Goal: Submit feedback/report problem: Submit feedback/report problem

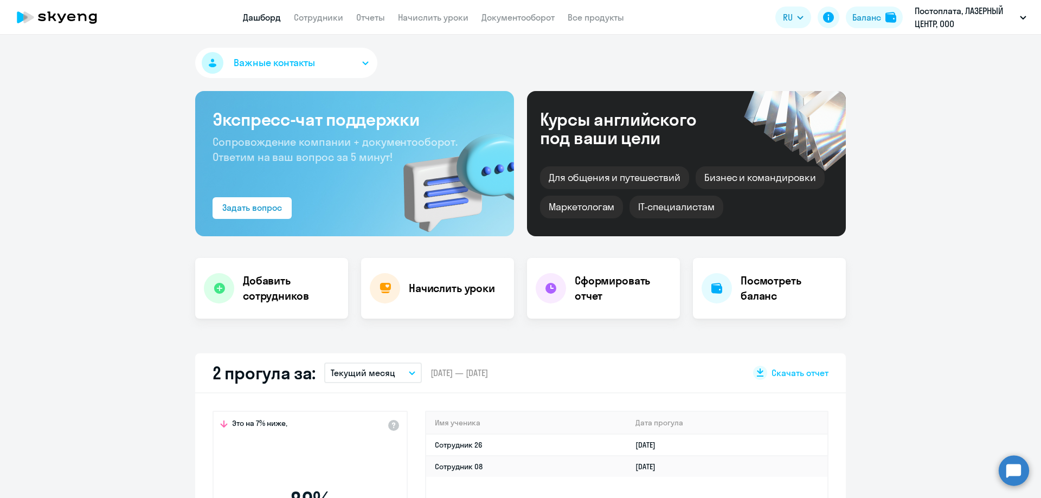
select select "30"
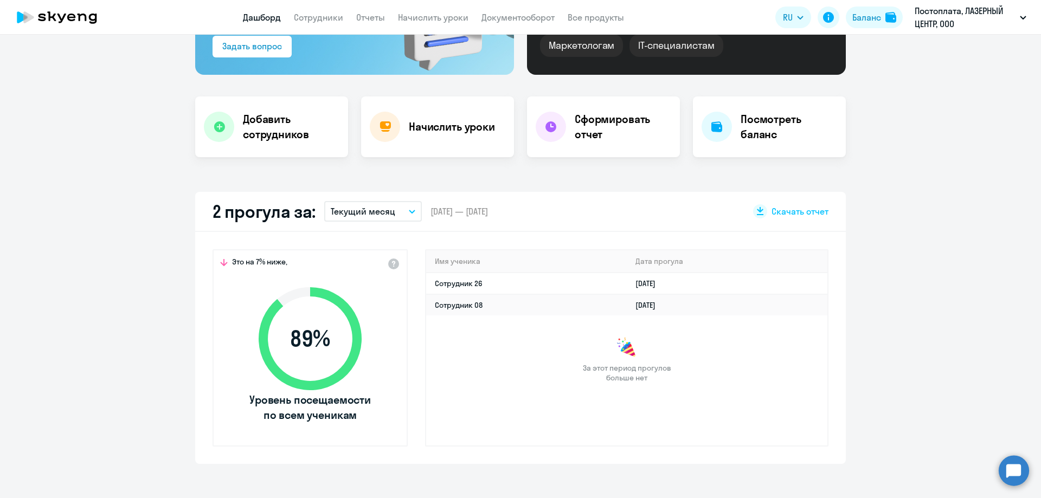
scroll to position [163, 0]
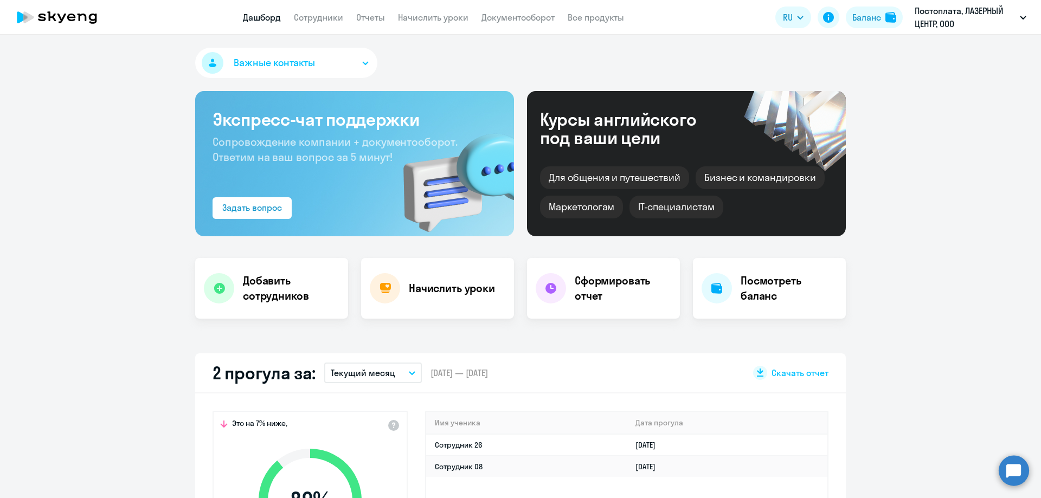
select select "30"
click at [501, 449] on td "Сотрудник 26" at bounding box center [526, 445] width 201 height 22
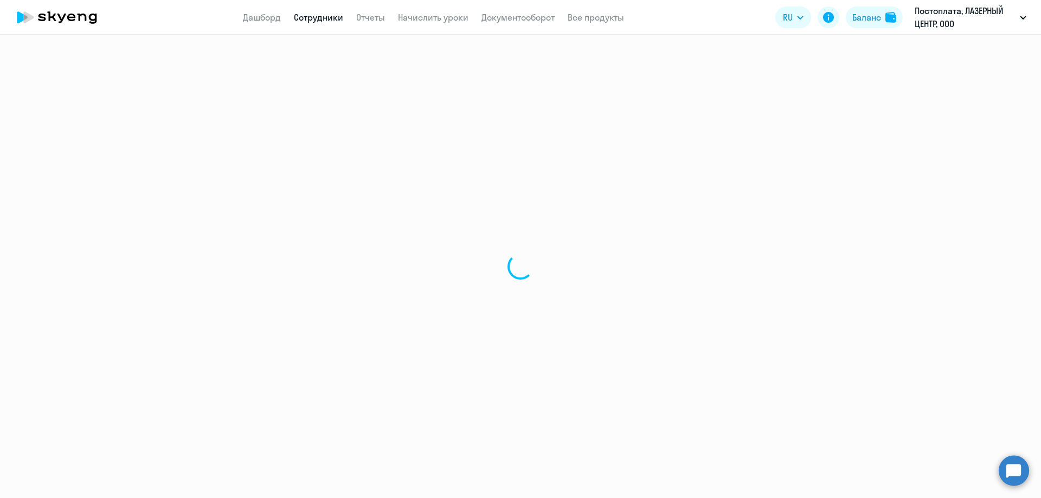
select select "english"
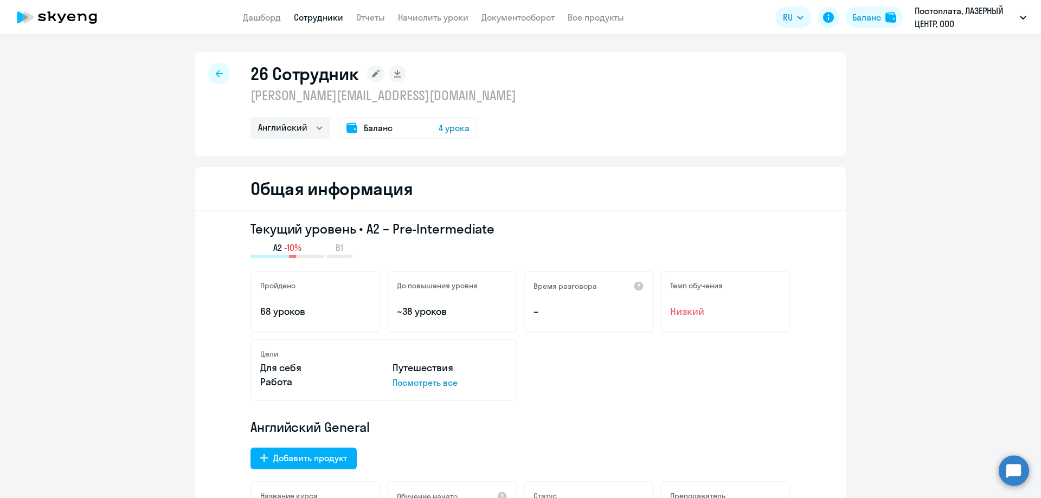
click at [216, 77] on icon at bounding box center [219, 74] width 7 height 8
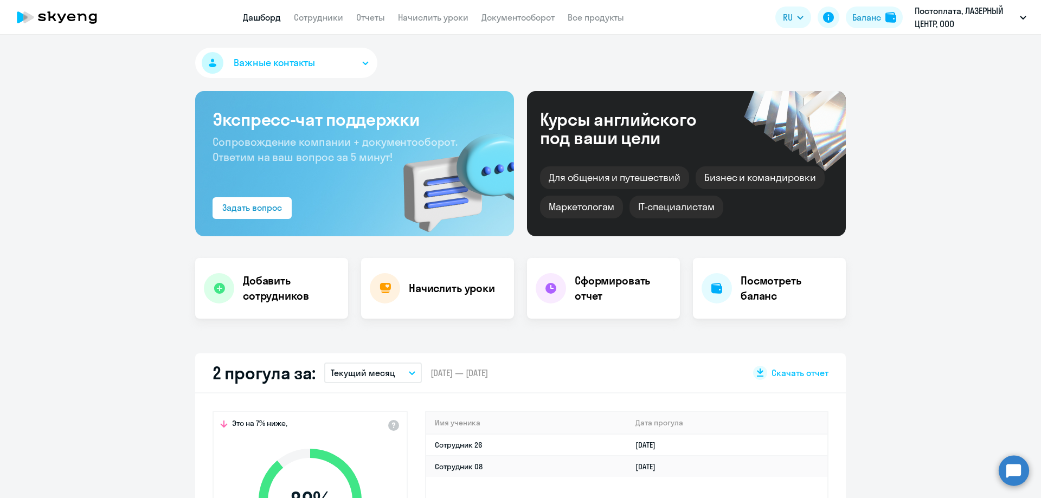
select select "30"
click at [429, 16] on link "Начислить уроки" at bounding box center [433, 17] width 70 height 11
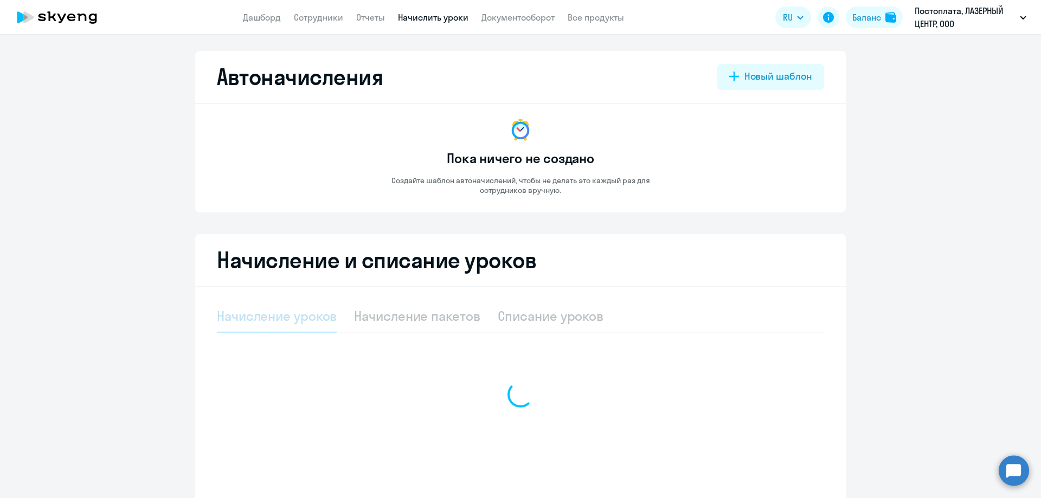
click at [929, 128] on ng-component "Автоначисления Новый шаблон Пока ничего не создано Создайте шаблон автоначислен…" at bounding box center [520, 278] width 1041 height 455
select select "10"
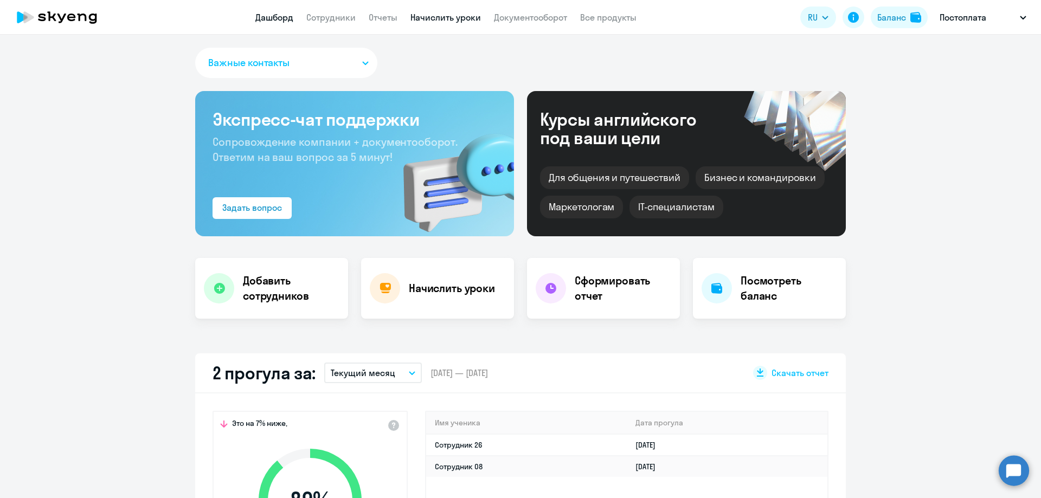
click at [454, 18] on link "Начислить уроки" at bounding box center [445, 17] width 70 height 11
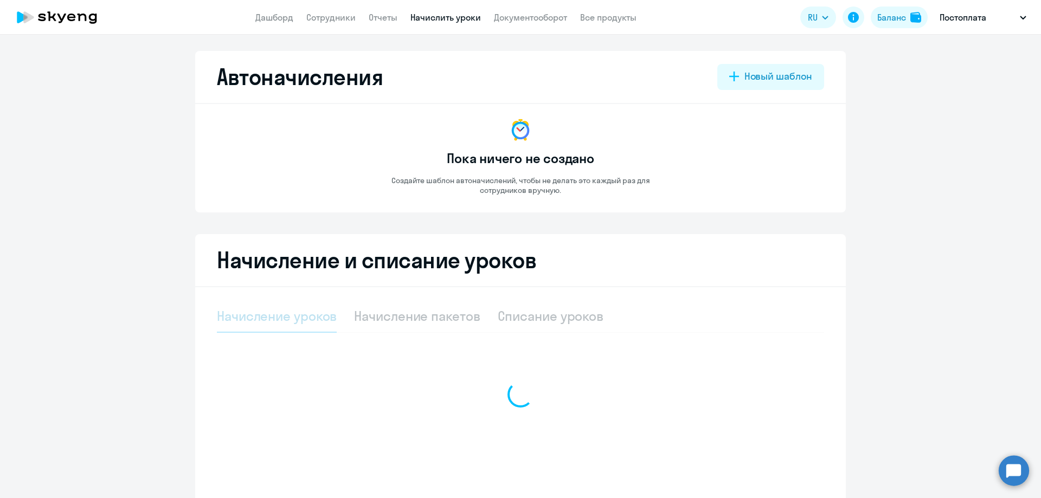
select select "10"
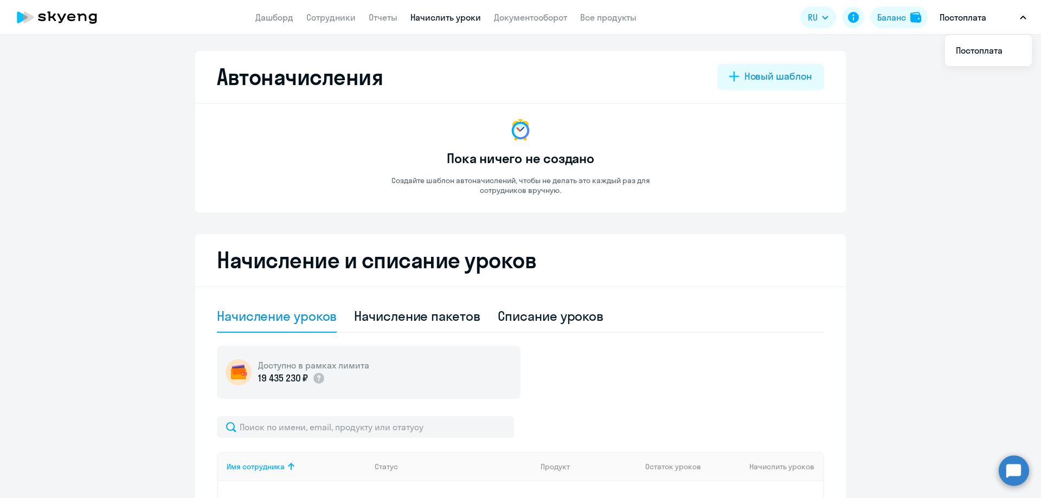
click at [1005, 16] on button "Постоплата" at bounding box center [983, 17] width 98 height 26
click at [282, 16] on link "Дашборд" at bounding box center [274, 17] width 38 height 11
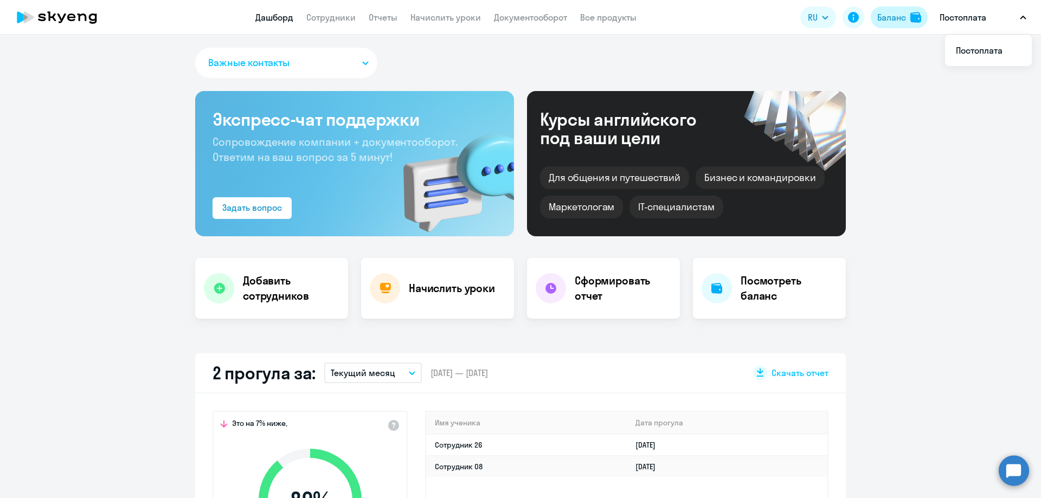
click at [889, 20] on div "Баланс" at bounding box center [891, 17] width 29 height 13
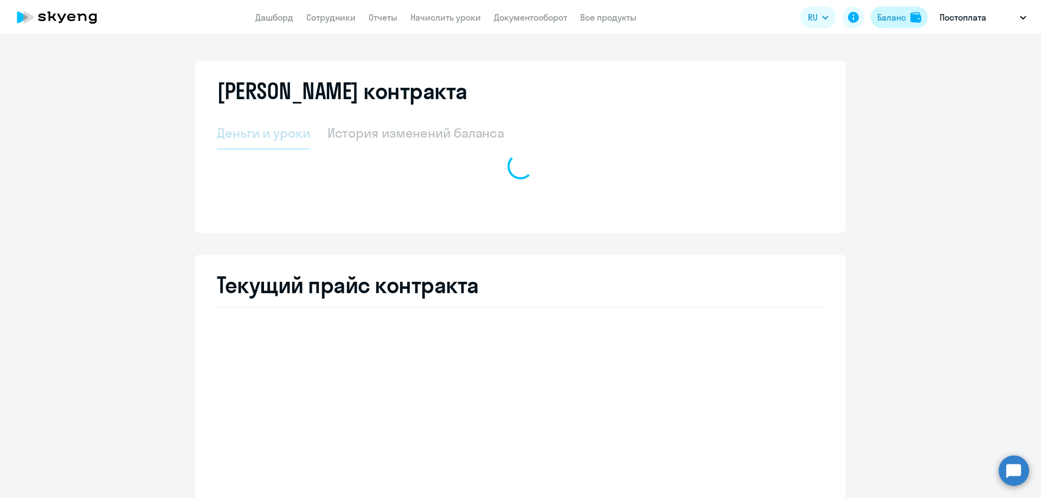
select select "english_adult_not_native_speaker"
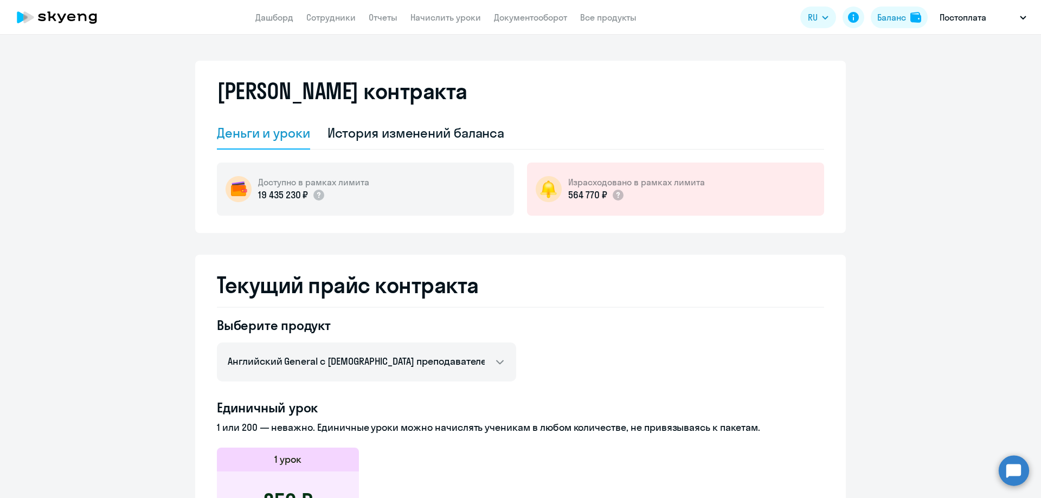
click at [423, 9] on app-header "Дашборд Сотрудники Отчеты Начислить уроки Документооборот Все продукты Дашборд …" at bounding box center [520, 17] width 1041 height 35
click at [424, 14] on link "Начислить уроки" at bounding box center [445, 17] width 70 height 11
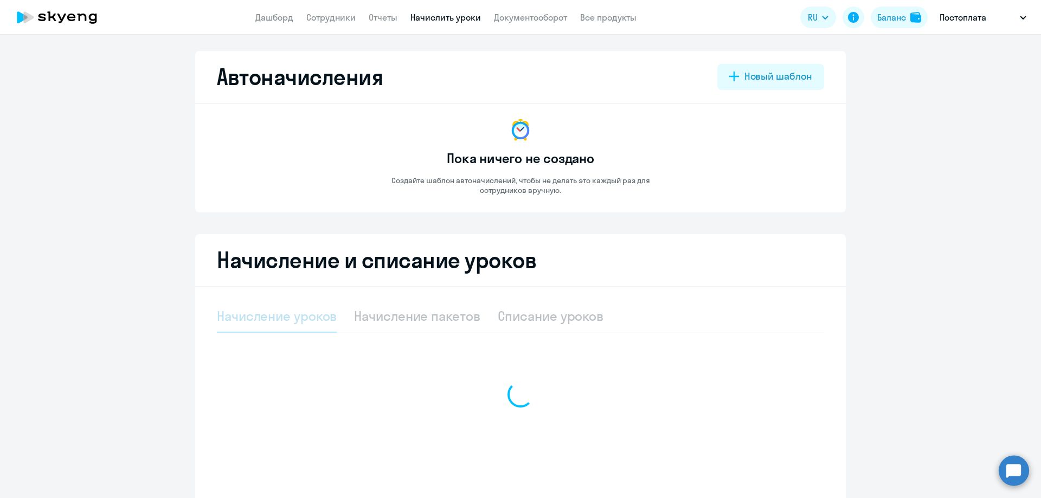
click at [76, 15] on icon at bounding box center [56, 17] width 95 height 27
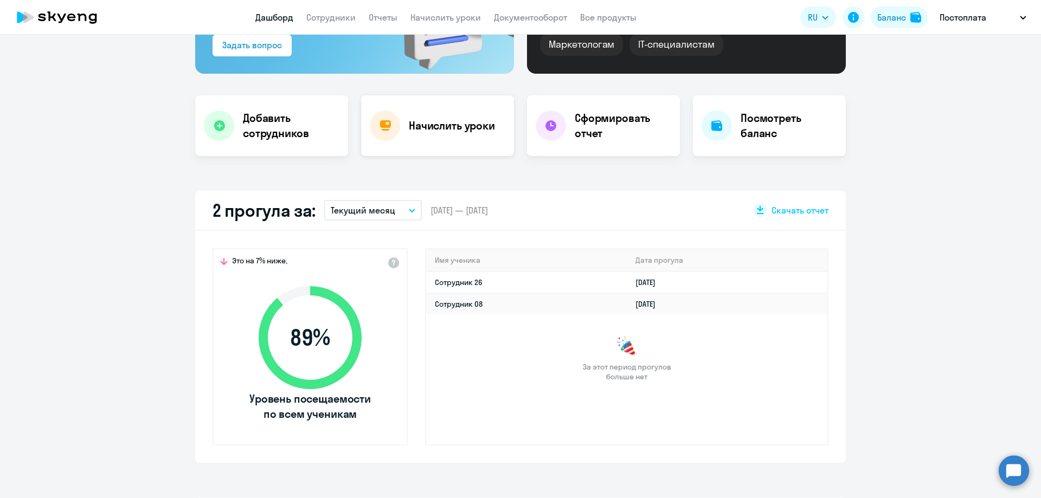
click at [409, 128] on h4 "Начислить уроки" at bounding box center [452, 125] width 86 height 15
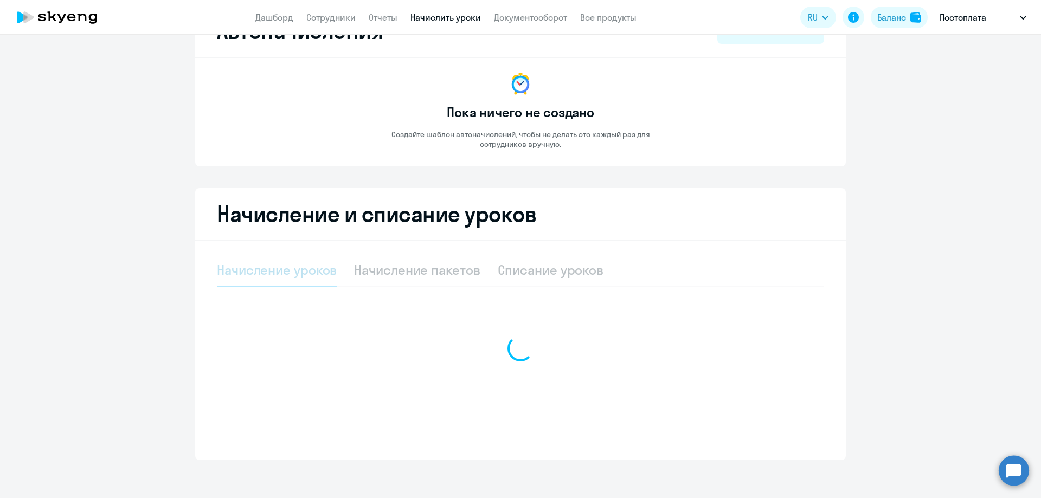
scroll to position [52, 0]
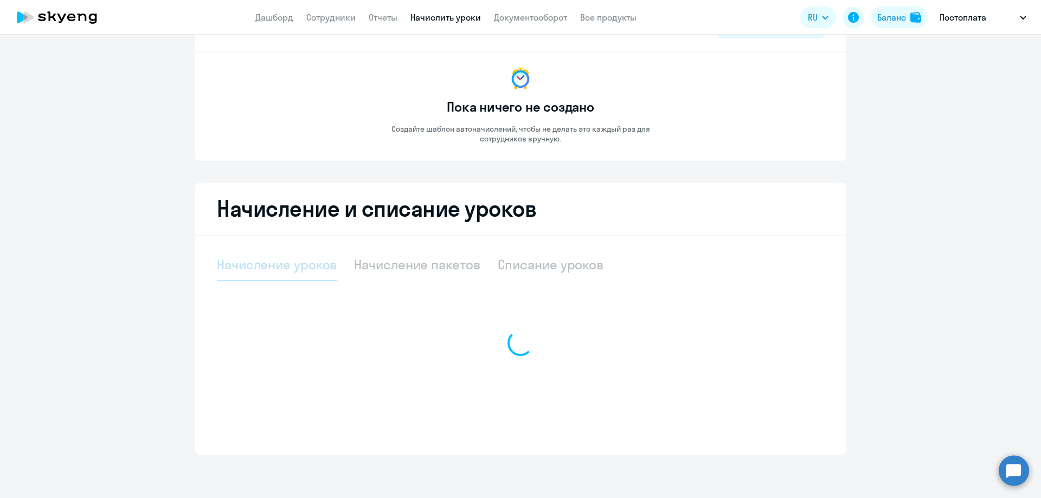
click at [1012, 471] on circle at bounding box center [1014, 470] width 30 height 30
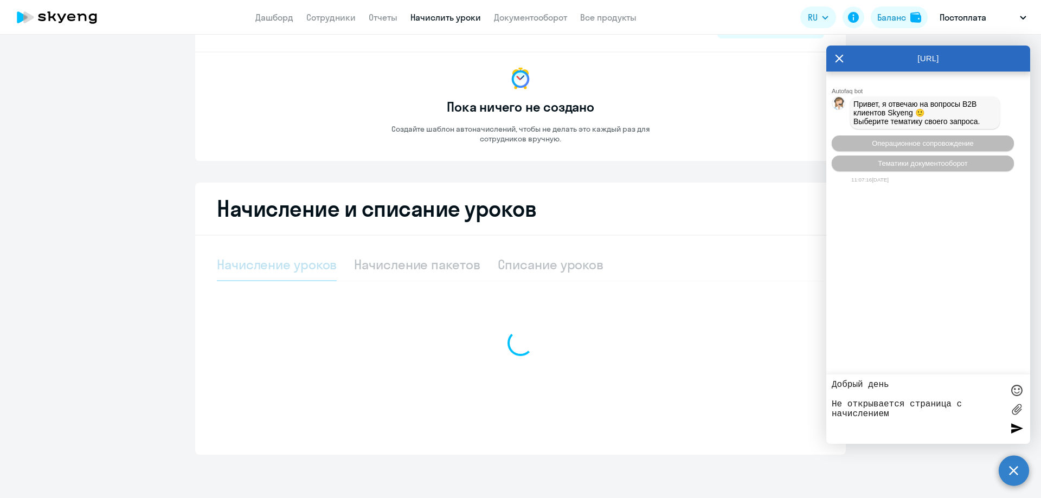
type textarea "Добрый день Не открывается страница с начислением"
select select "10"
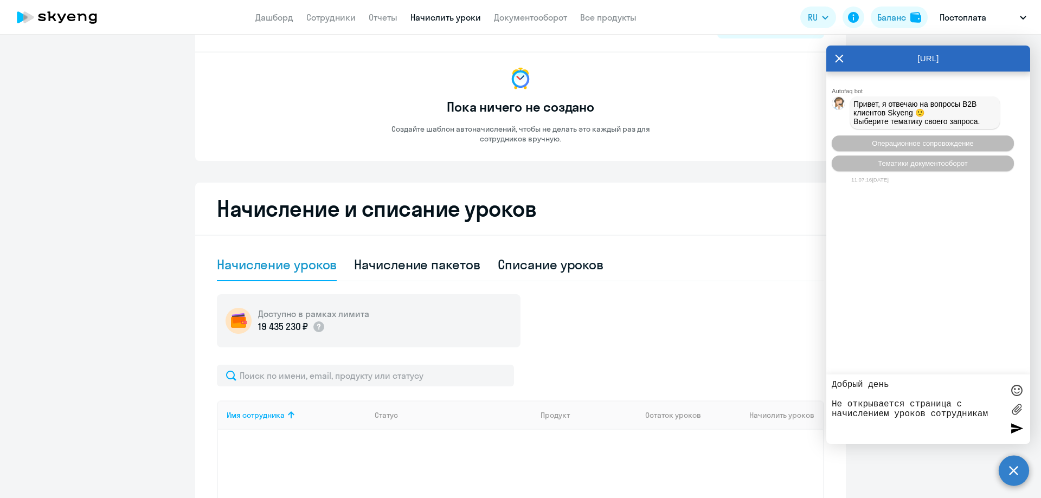
type textarea "Добрый день Не открывается страница с начислением уроков сотрудникам"
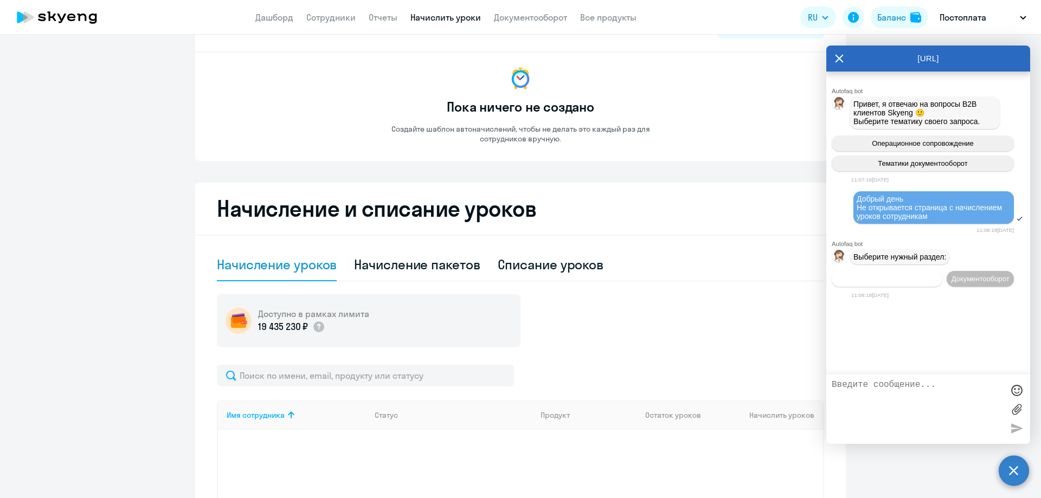
click at [908, 283] on span "Операционное сопровождение" at bounding box center [887, 279] width 102 height 8
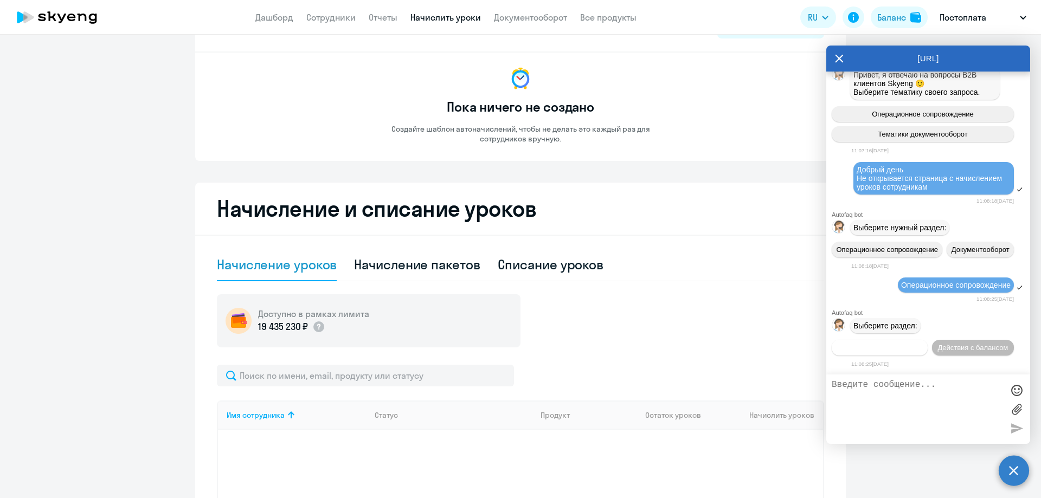
click at [922, 344] on span "Действия по сотрудникам" at bounding box center [880, 348] width 84 height 8
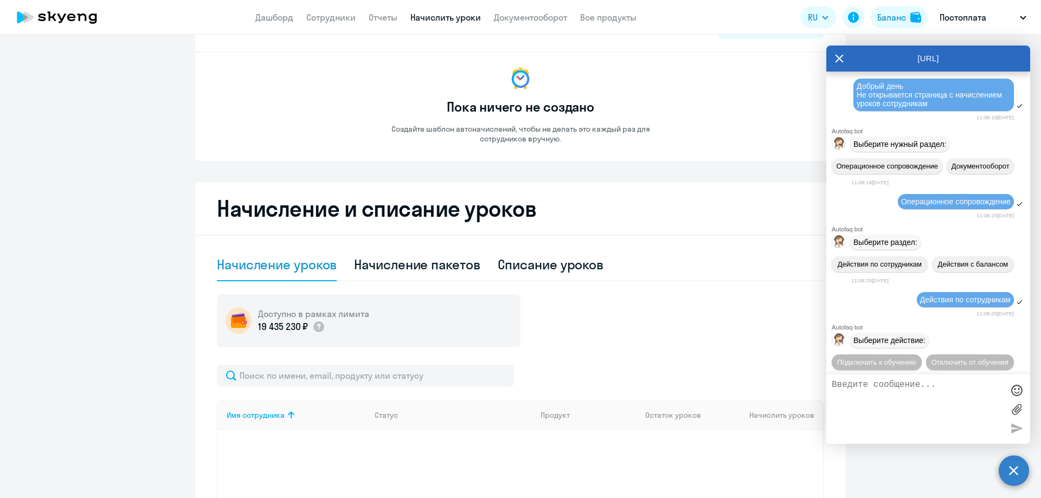
scroll to position [240, 0]
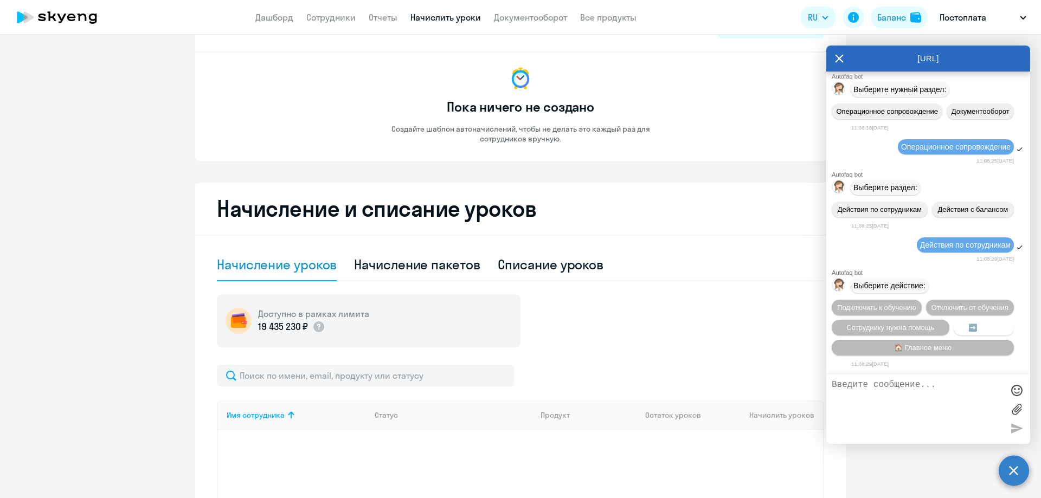
click at [976, 324] on span "➡️ Назад" at bounding box center [983, 328] width 31 height 8
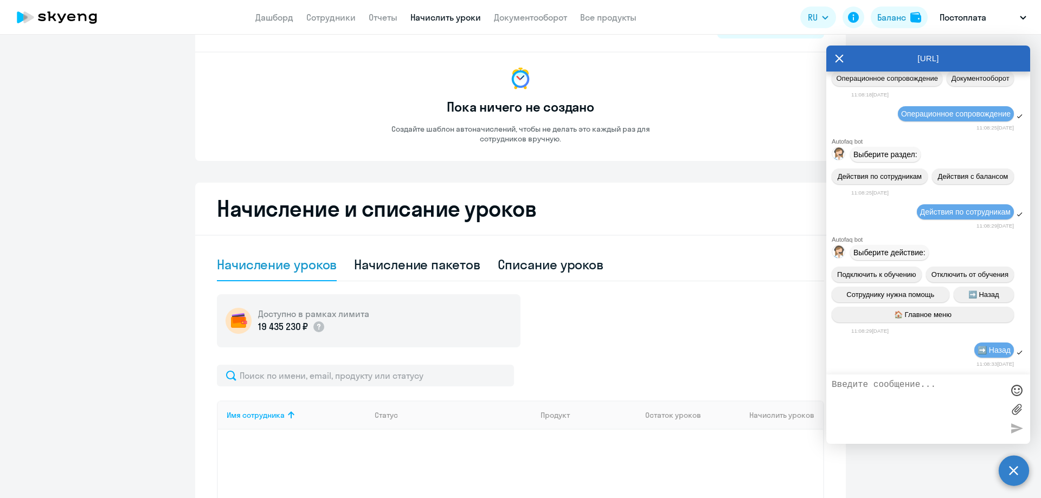
scroll to position [360, 0]
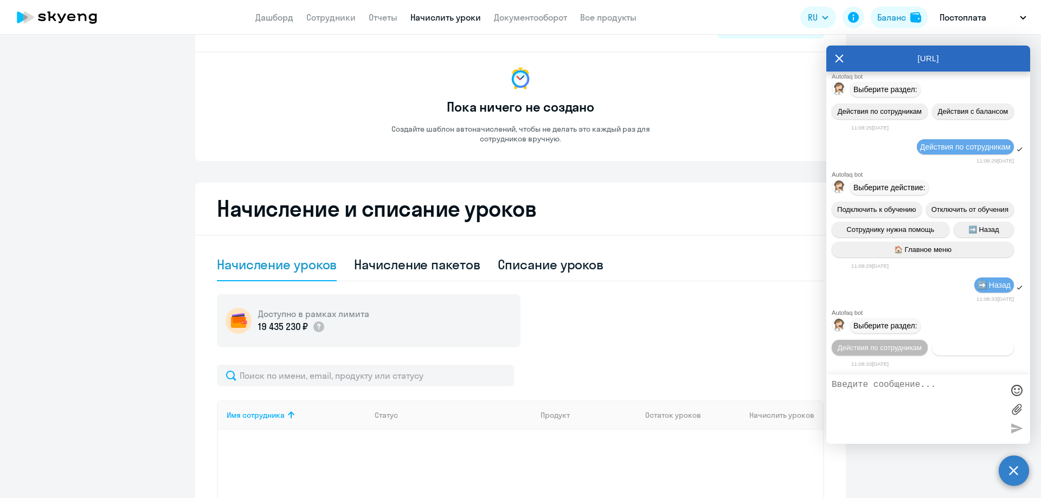
click at [937, 351] on span "Действия с балансом" at bounding box center [972, 348] width 70 height 8
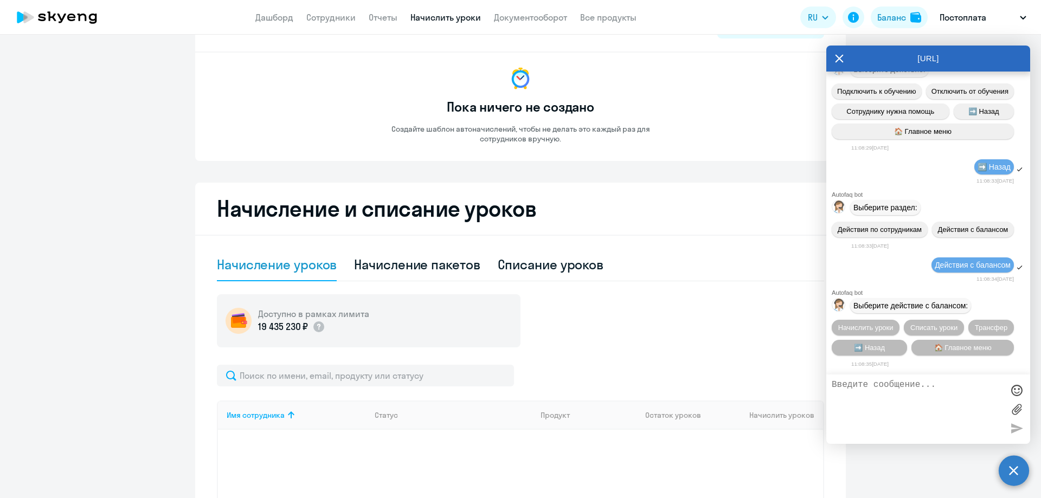
scroll to position [479, 0]
click at [860, 329] on span "Начислить уроки" at bounding box center [865, 328] width 55 height 8
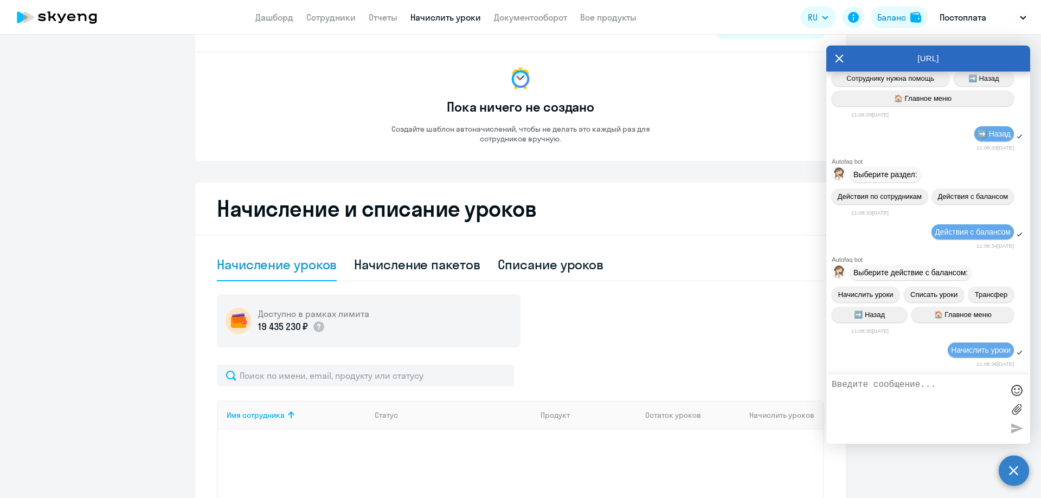
scroll to position [619, 0]
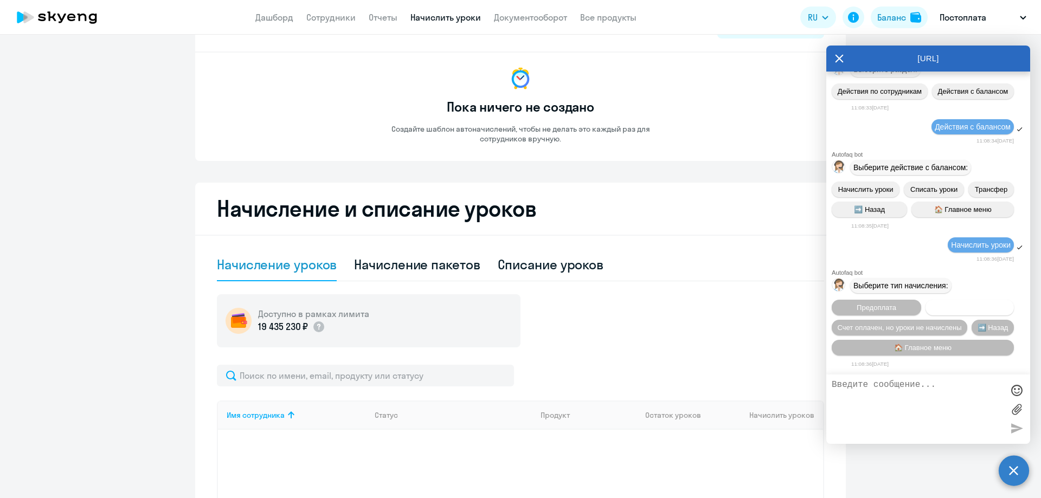
click at [967, 305] on span "Постоплата" at bounding box center [969, 308] width 38 height 8
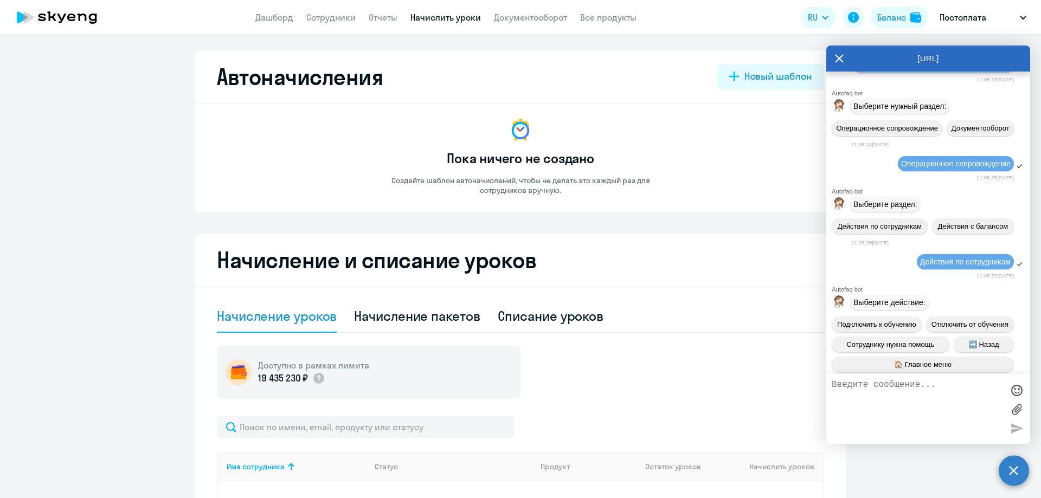
scroll to position [0, 0]
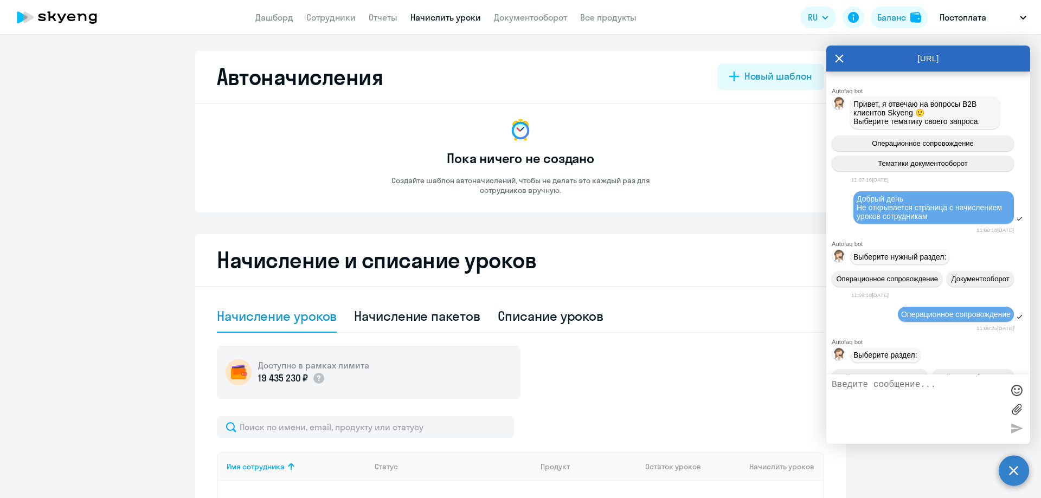
drag, startPoint x: 857, startPoint y: 217, endPoint x: 929, endPoint y: 223, distance: 72.4
click at [929, 221] on span "Добрый день Не открывается страница с начислением уроков сотрудникам" at bounding box center [930, 208] width 147 height 26
copy span "Не открывается страница с начислением уроков сотрудникам"
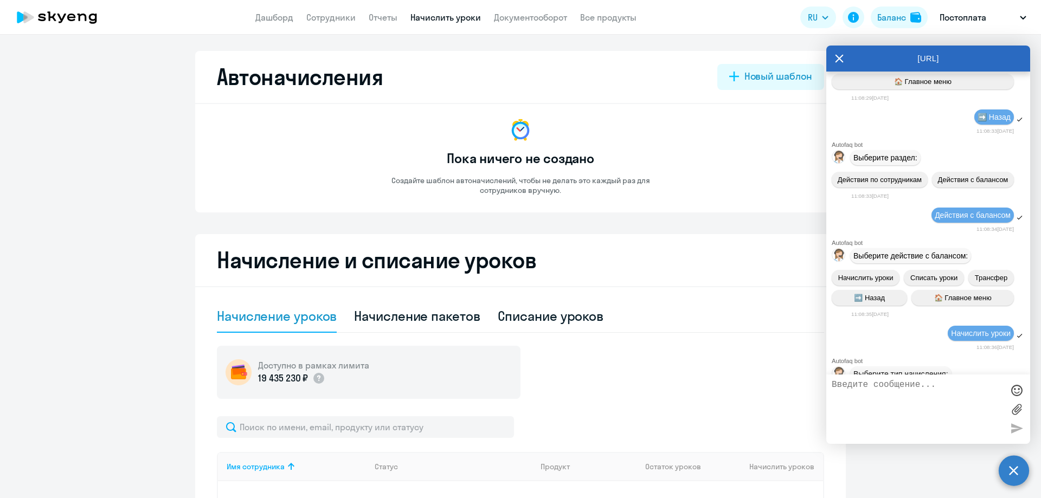
scroll to position [652, 0]
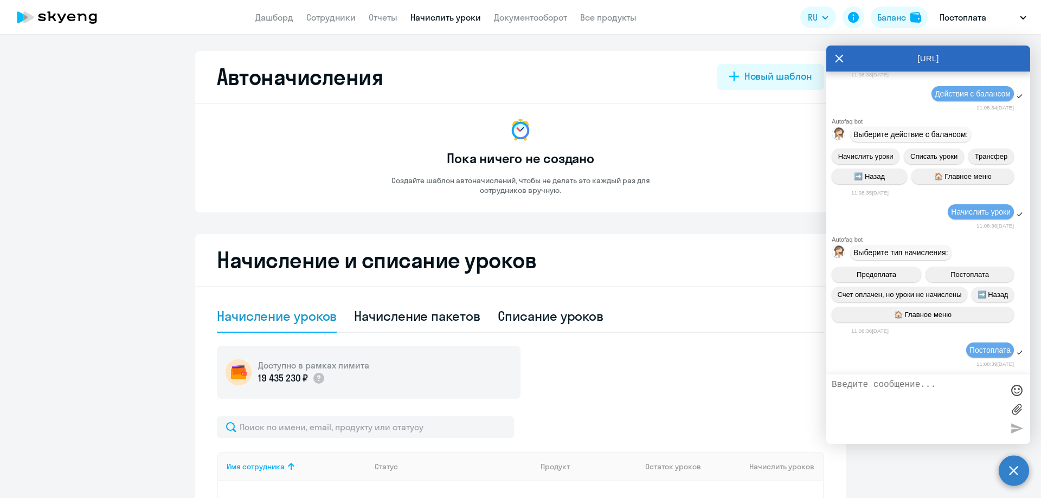
click at [897, 390] on textarea at bounding box center [917, 409] width 171 height 59
paste textarea "Не открывается страница с начислением уроков сотрудникам"
type textarea "Не открывается страница с начислением уроков сотрудникам"
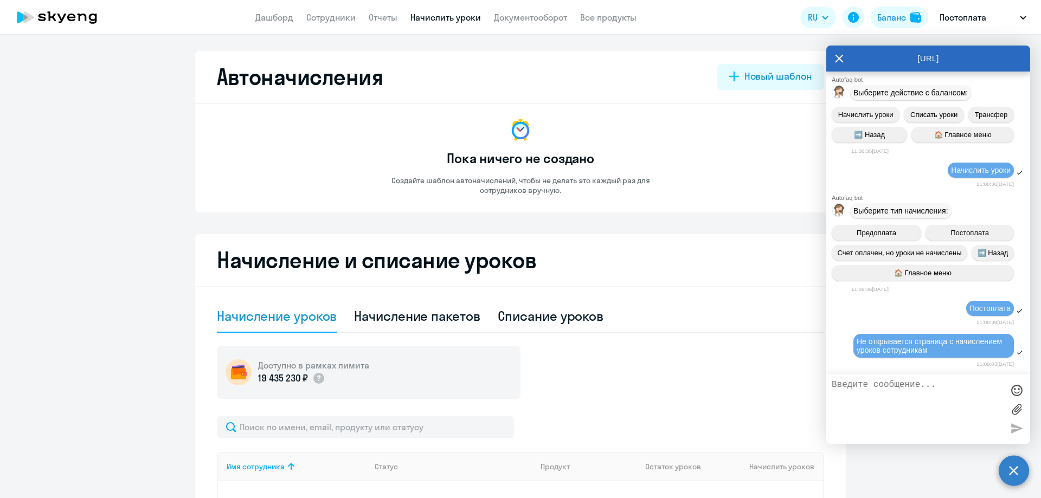
scroll to position [693, 0]
click at [202, 175] on div "Автоначисления Новый шаблон Пока ничего не создано Создайте шаблон автоначислен…" at bounding box center [520, 132] width 651 height 162
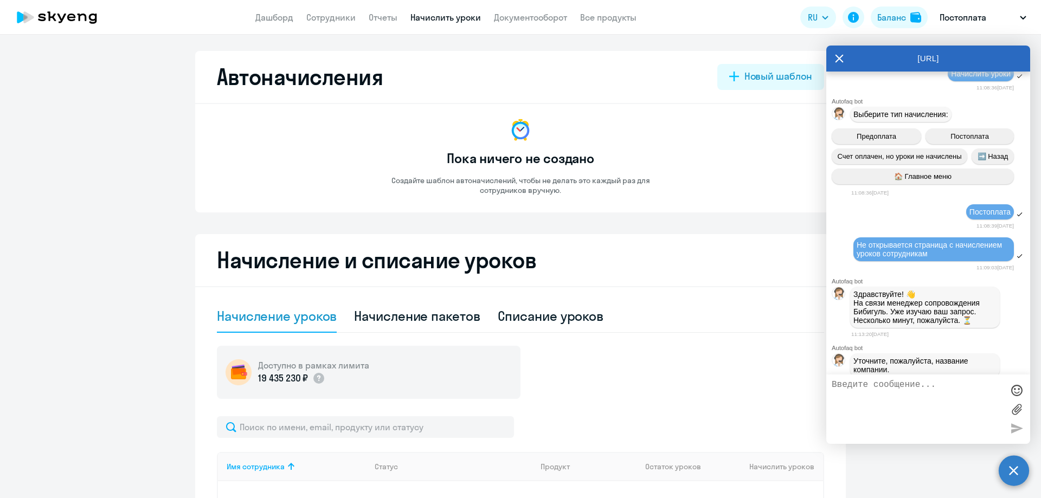
scroll to position [813, 0]
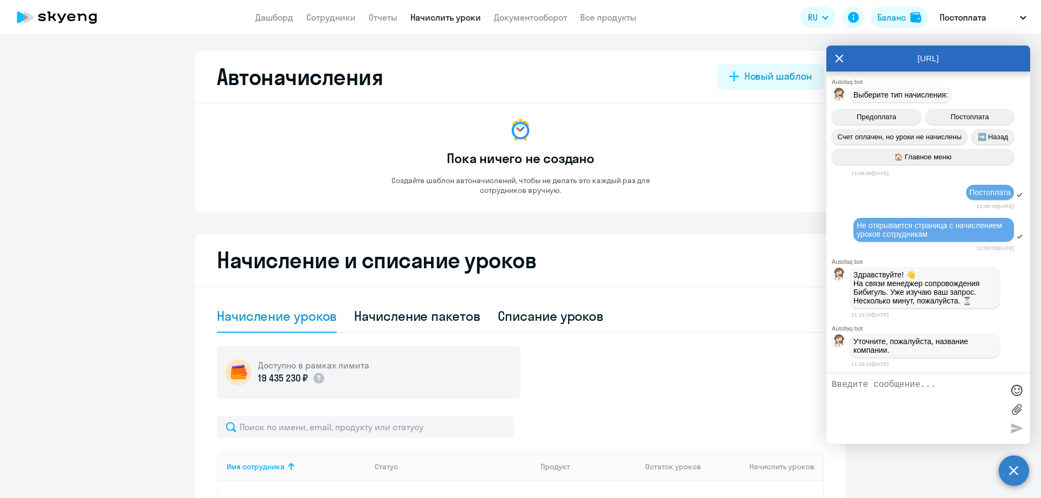
click at [916, 403] on textarea at bounding box center [917, 409] width 171 height 59
type textarea "Лазерный Центр"
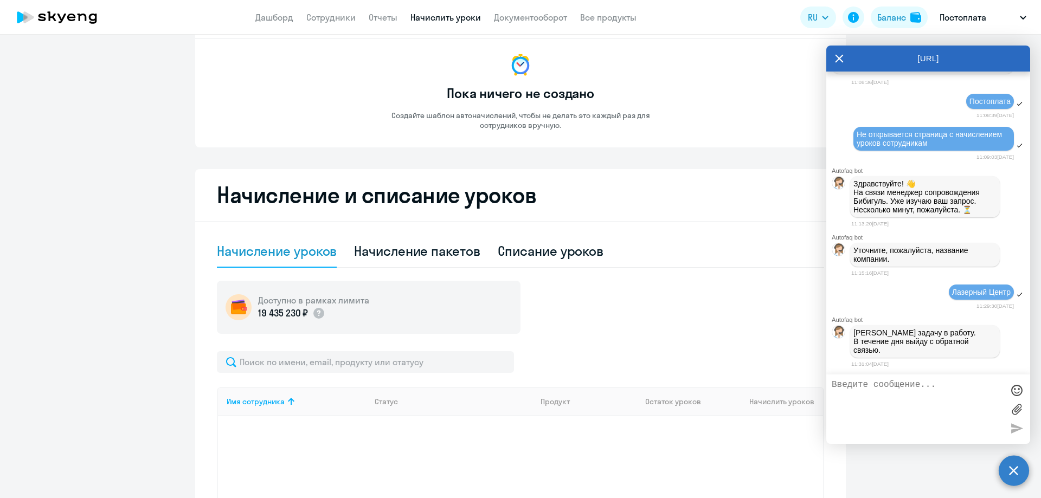
scroll to position [0, 0]
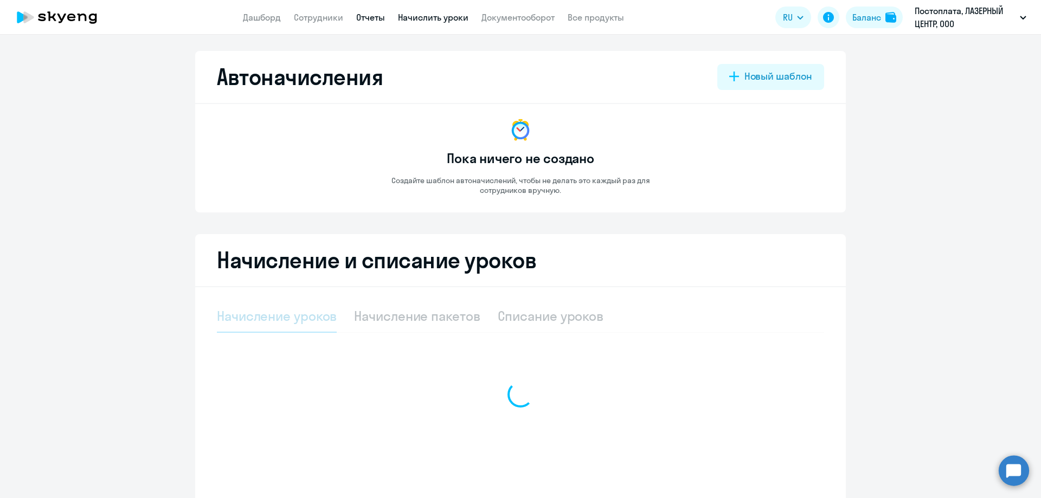
select select "10"
